Goal: Book appointment/travel/reservation

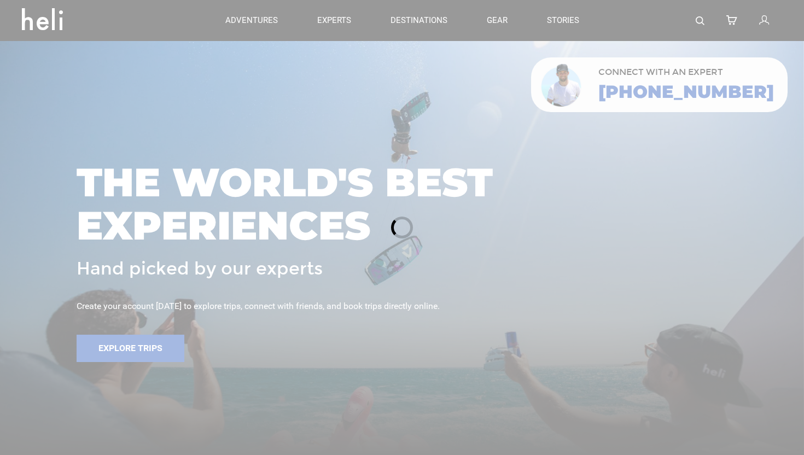
scroll to position [209, 0]
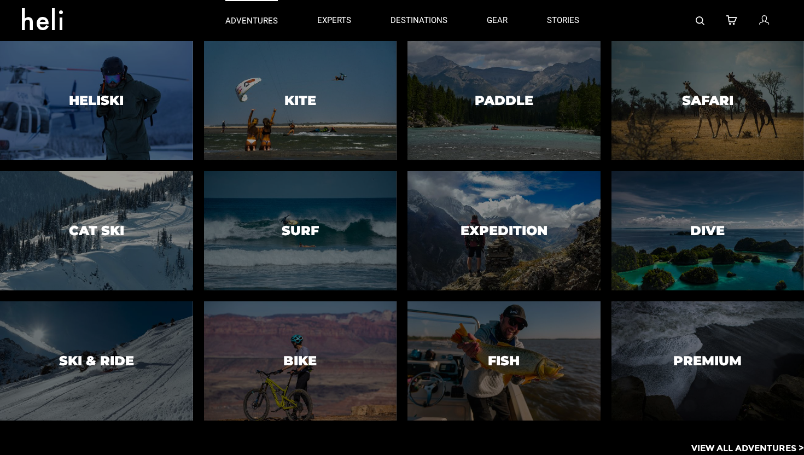
click at [261, 17] on p "adventures" at bounding box center [251, 20] width 52 height 11
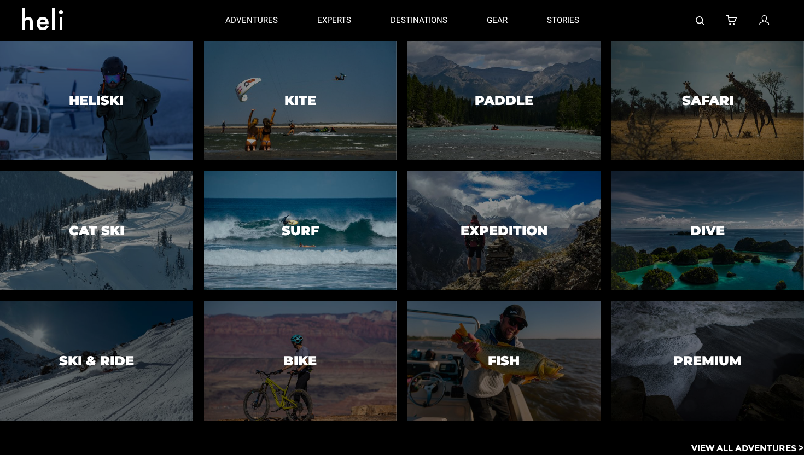
click at [311, 236] on h3 "Surf" at bounding box center [300, 231] width 37 height 14
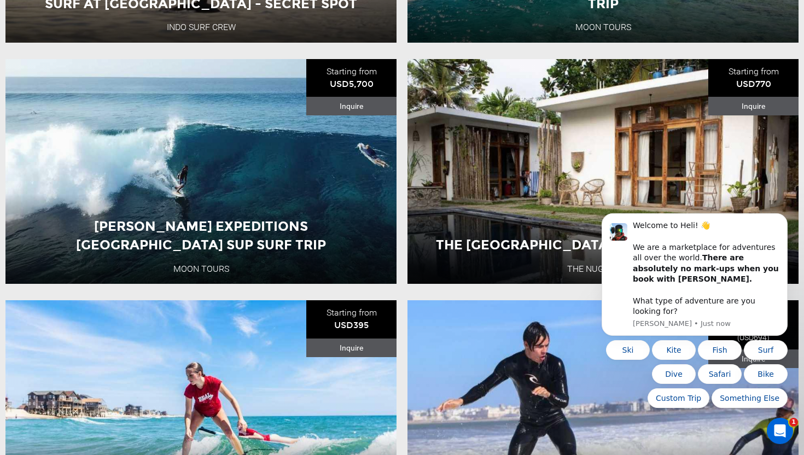
click at [782, 219] on icon "Dismiss notification" at bounding box center [784, 217] width 4 height 4
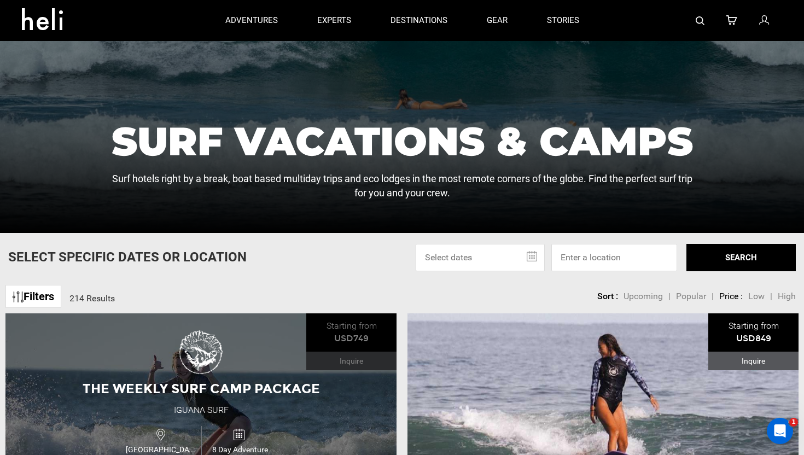
scroll to position [166, 0]
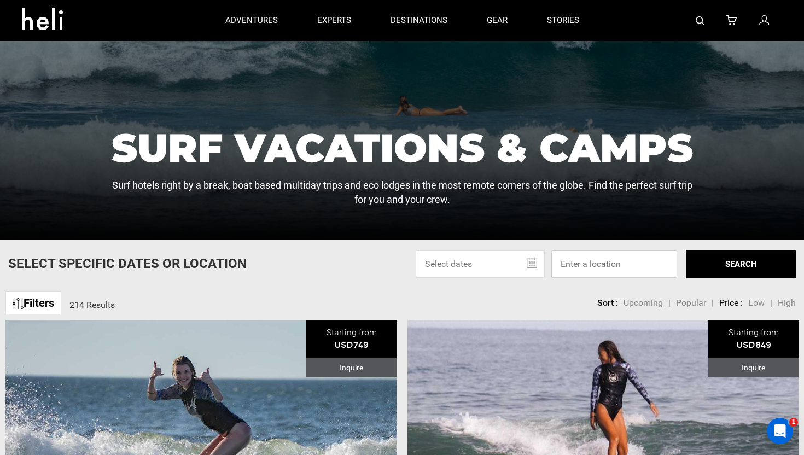
click at [584, 270] on input at bounding box center [614, 263] width 126 height 27
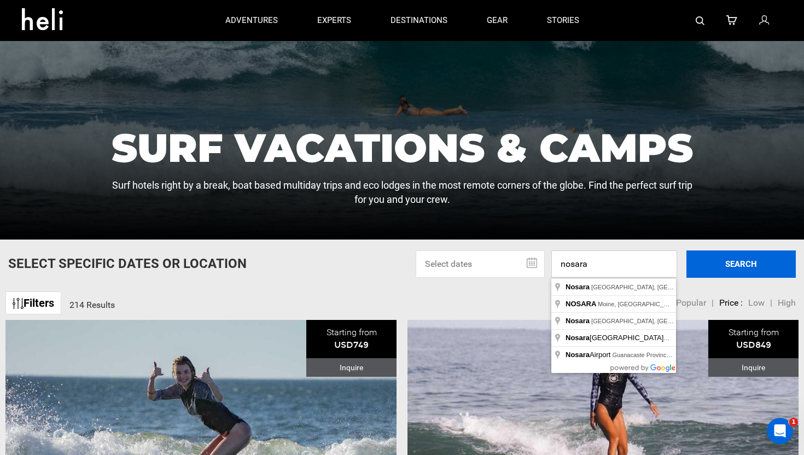
type input "nosara"
click at [743, 268] on button "SEARCH" at bounding box center [740, 263] width 109 height 27
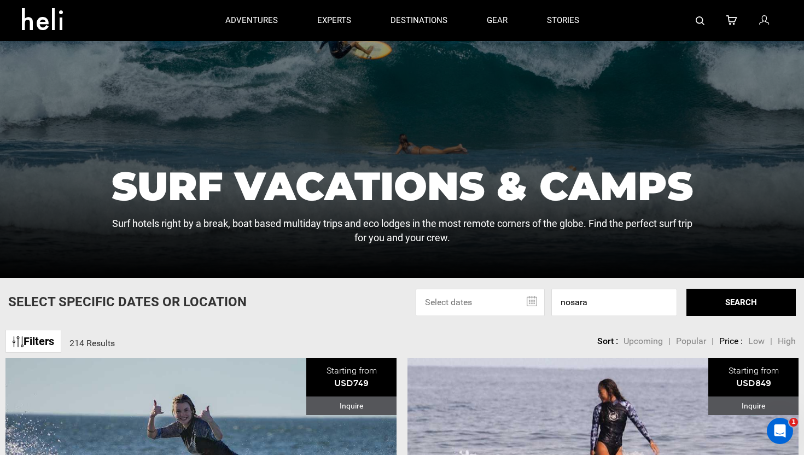
scroll to position [143, 0]
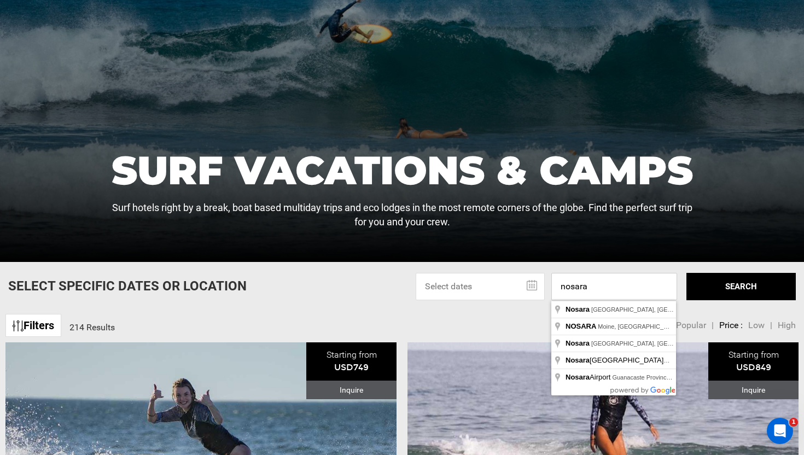
type textarea "ra"
drag, startPoint x: 605, startPoint y: 283, endPoint x: 542, endPoint y: 283, distance: 62.3
click at [542, 283] on div "[DATE] Su Mo Tu We Th Fr Sa 28 29 30 1 2 3 4 5 6 7 8 9 10 11 12 13 14 15 16 17 …" at bounding box center [605, 286] width 380 height 27
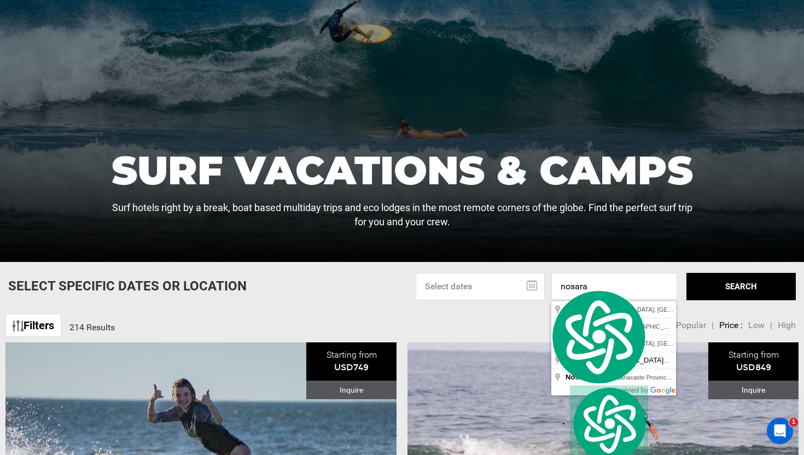
type input "Guanacaste Province, [GEOGRAPHIC_DATA], [GEOGRAPHIC_DATA]"
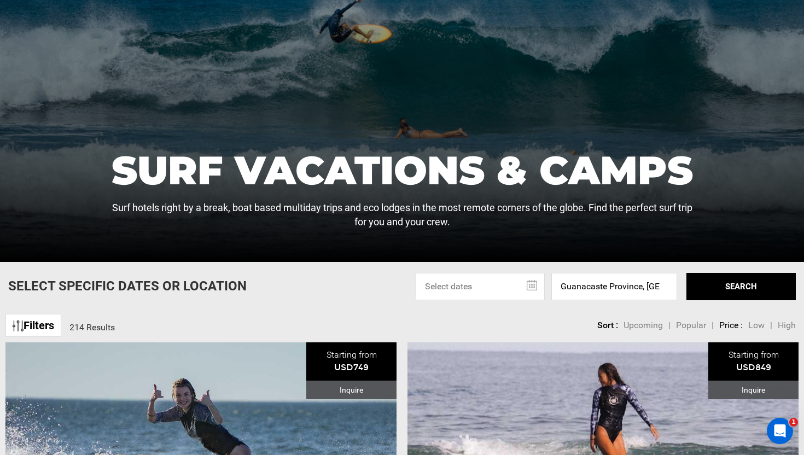
click at [734, 279] on button "SEARCH" at bounding box center [740, 286] width 109 height 27
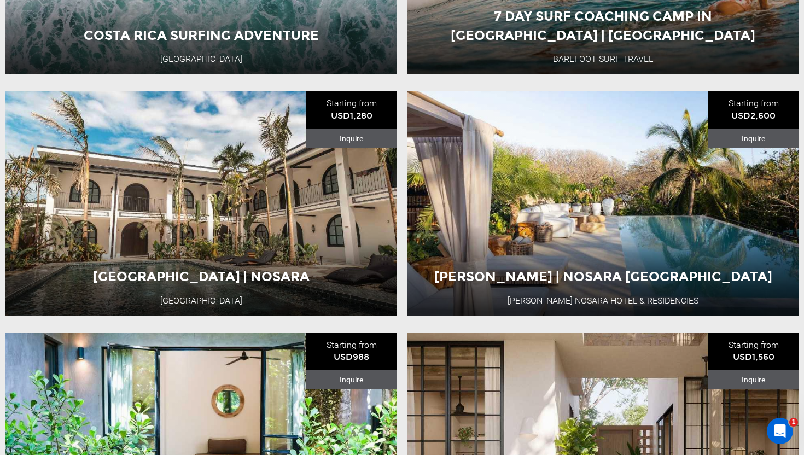
scroll to position [640, 0]
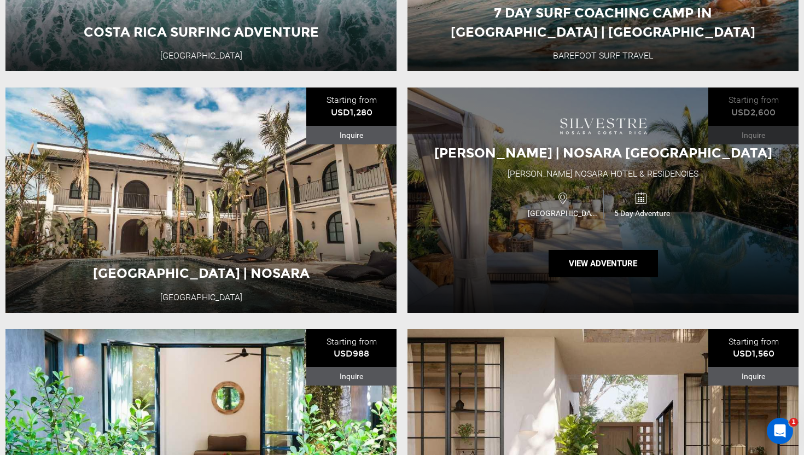
click at [552, 208] on span "[GEOGRAPHIC_DATA]" at bounding box center [564, 213] width 78 height 11
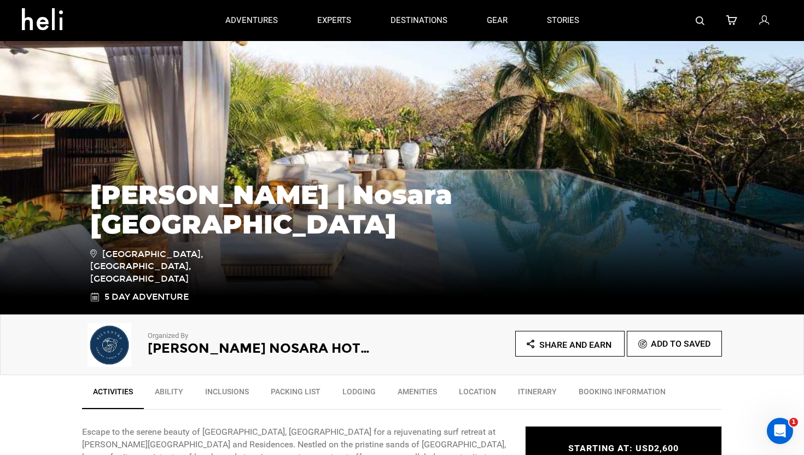
scroll to position [58, 0]
